Goal: Information Seeking & Learning: Learn about a topic

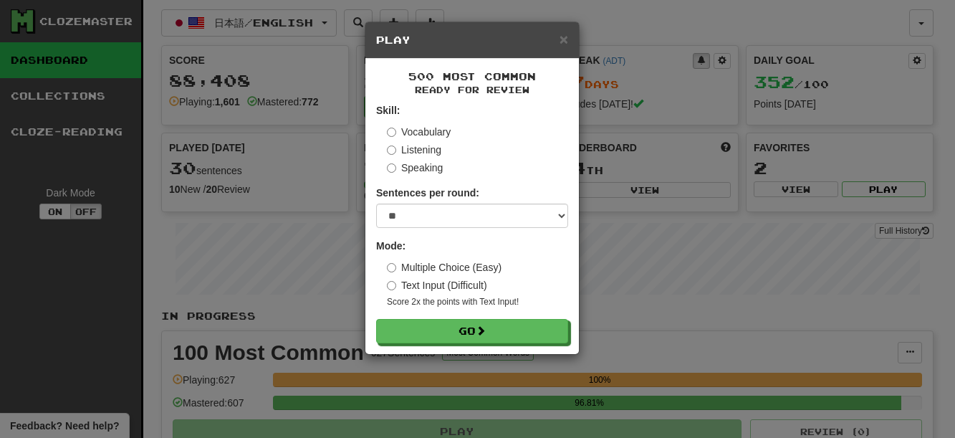
select select "**"
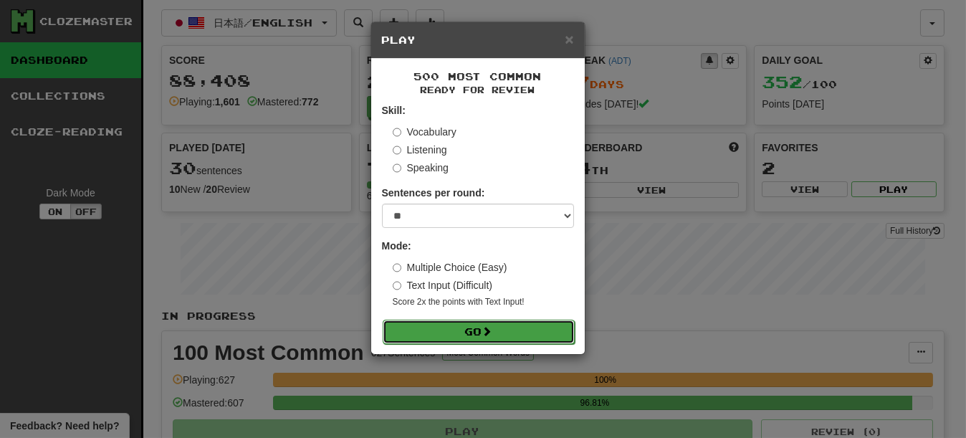
click at [481, 332] on button "Go" at bounding box center [479, 332] width 192 height 24
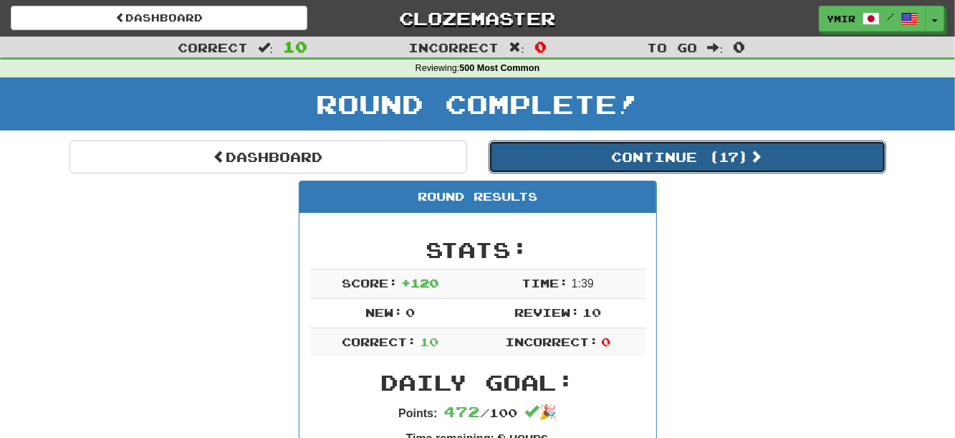
click at [757, 162] on span at bounding box center [756, 156] width 13 height 13
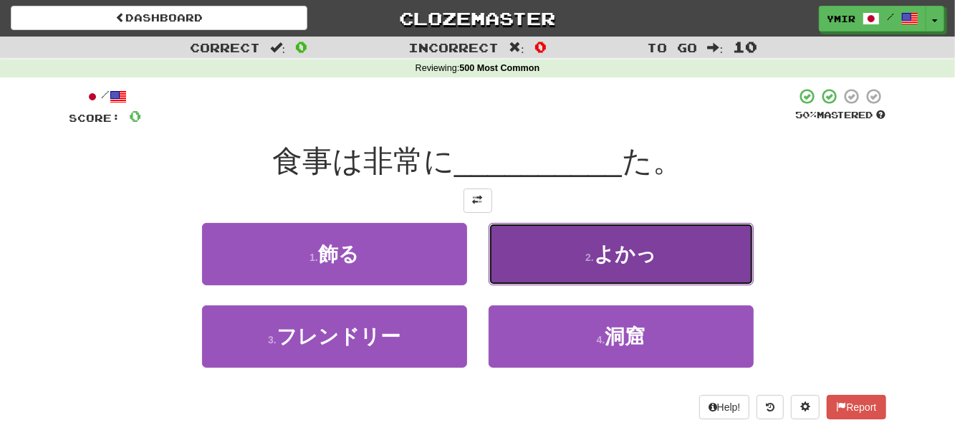
click at [622, 264] on span "よかっ" at bounding box center [625, 254] width 62 height 22
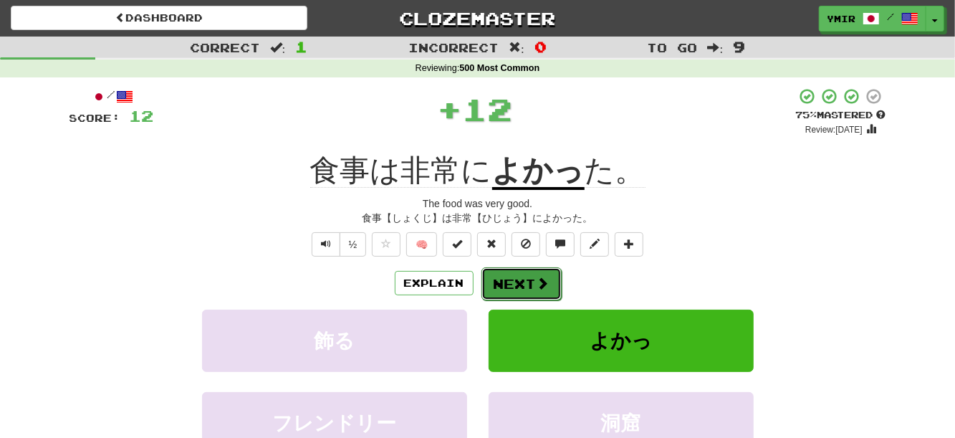
click at [522, 286] on button "Next" at bounding box center [522, 283] width 80 height 33
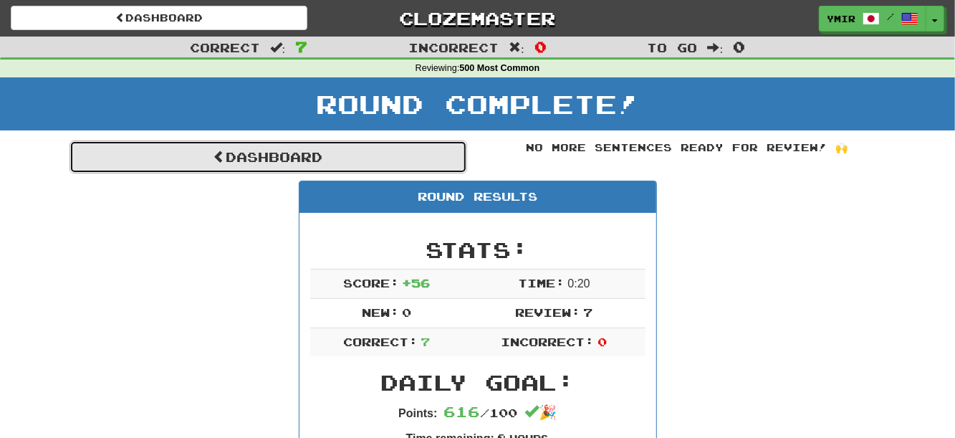
click at [371, 155] on link "Dashboard" at bounding box center [269, 156] width 398 height 33
